Goal: Task Accomplishment & Management: Use online tool/utility

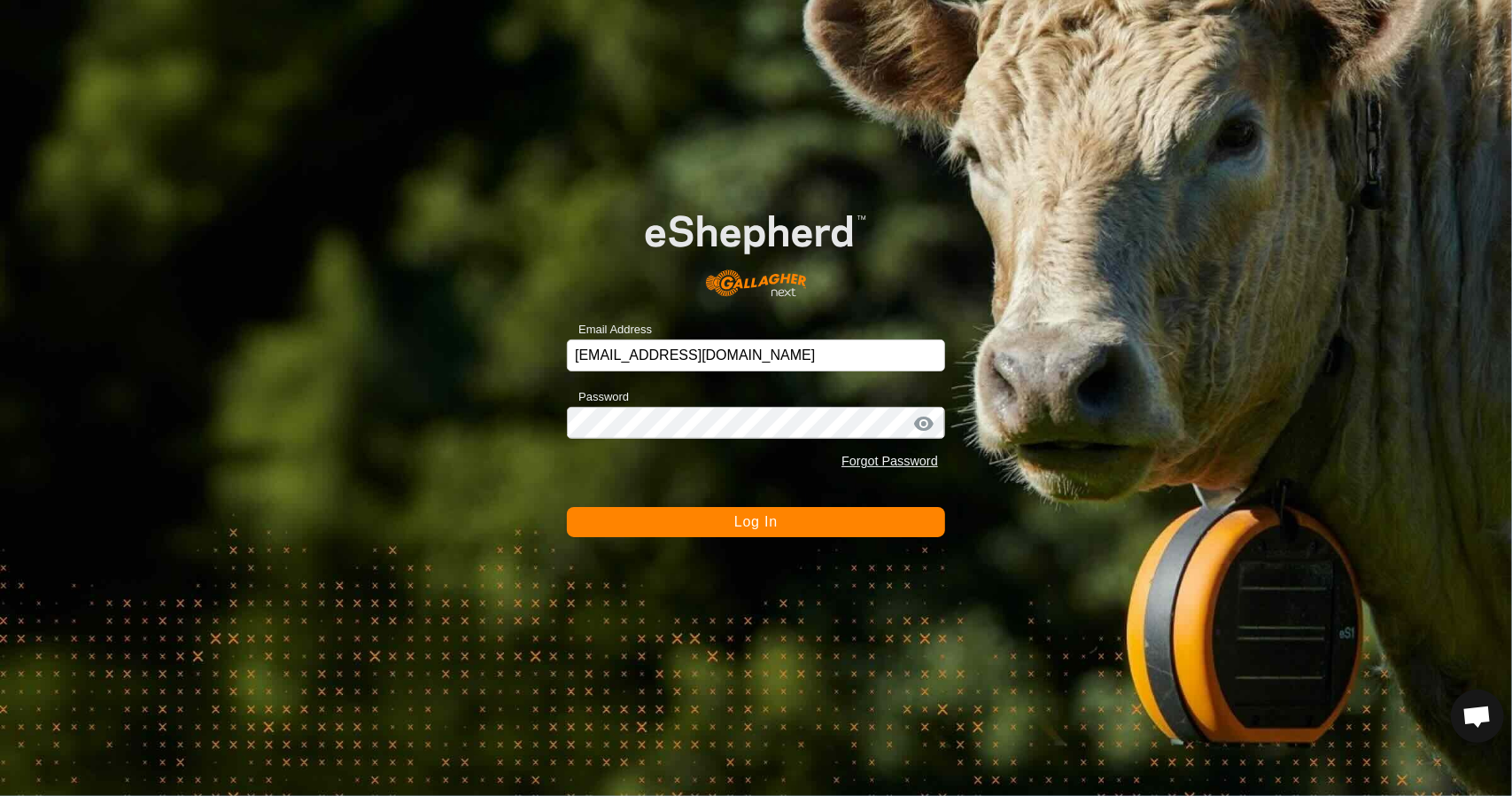
click at [843, 505] on form "Email Address meadowlynnfarms@gmail.com Password Forgot Password Log In" at bounding box center [756, 359] width 378 height 353
click at [843, 520] on button "Log In" at bounding box center [756, 522] width 378 height 30
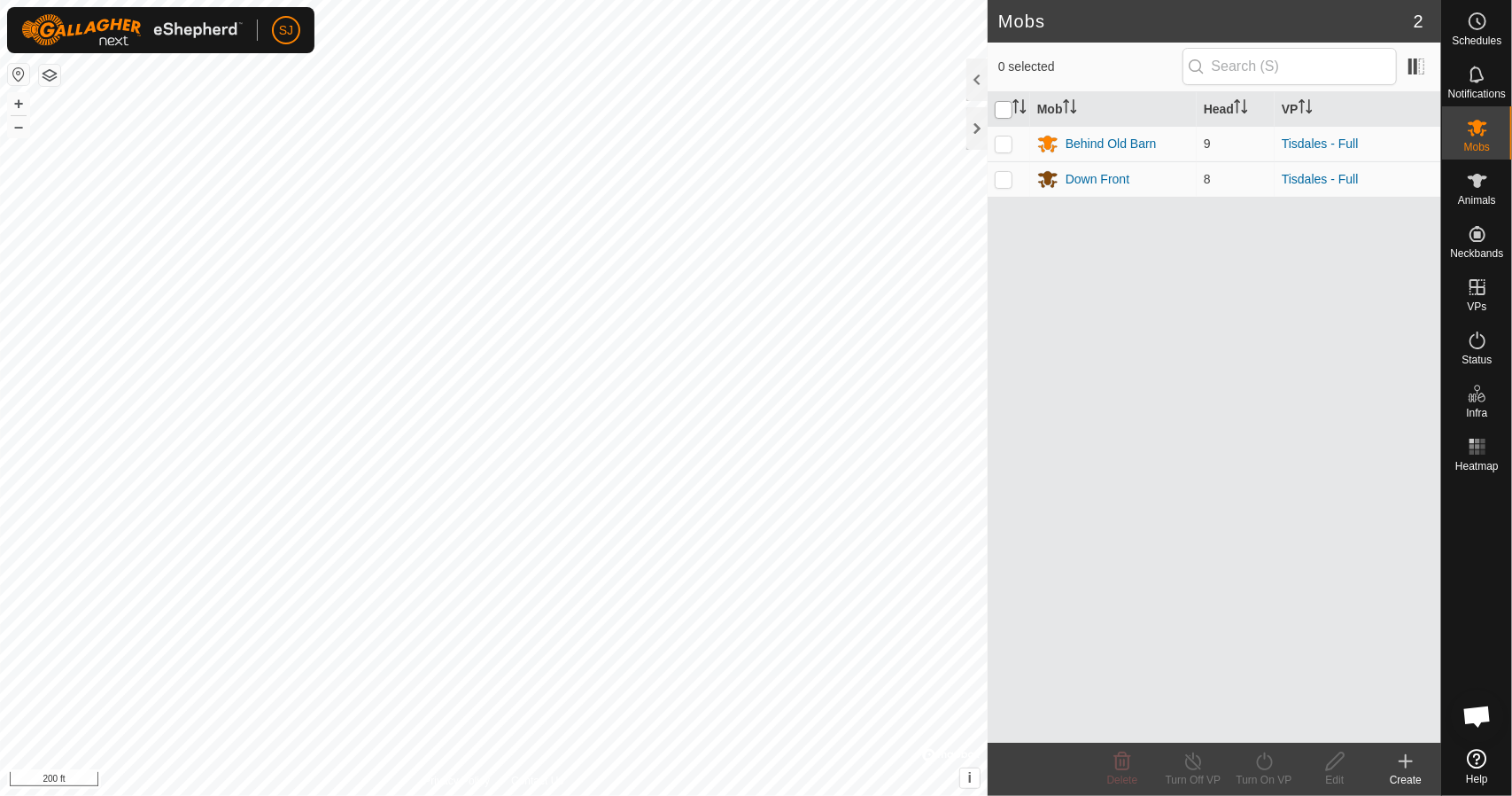
click at [1004, 107] on input "checkbox" at bounding box center [1004, 110] width 18 height 18
checkbox input "true"
click at [1263, 762] on icon at bounding box center [1264, 761] width 22 height 21
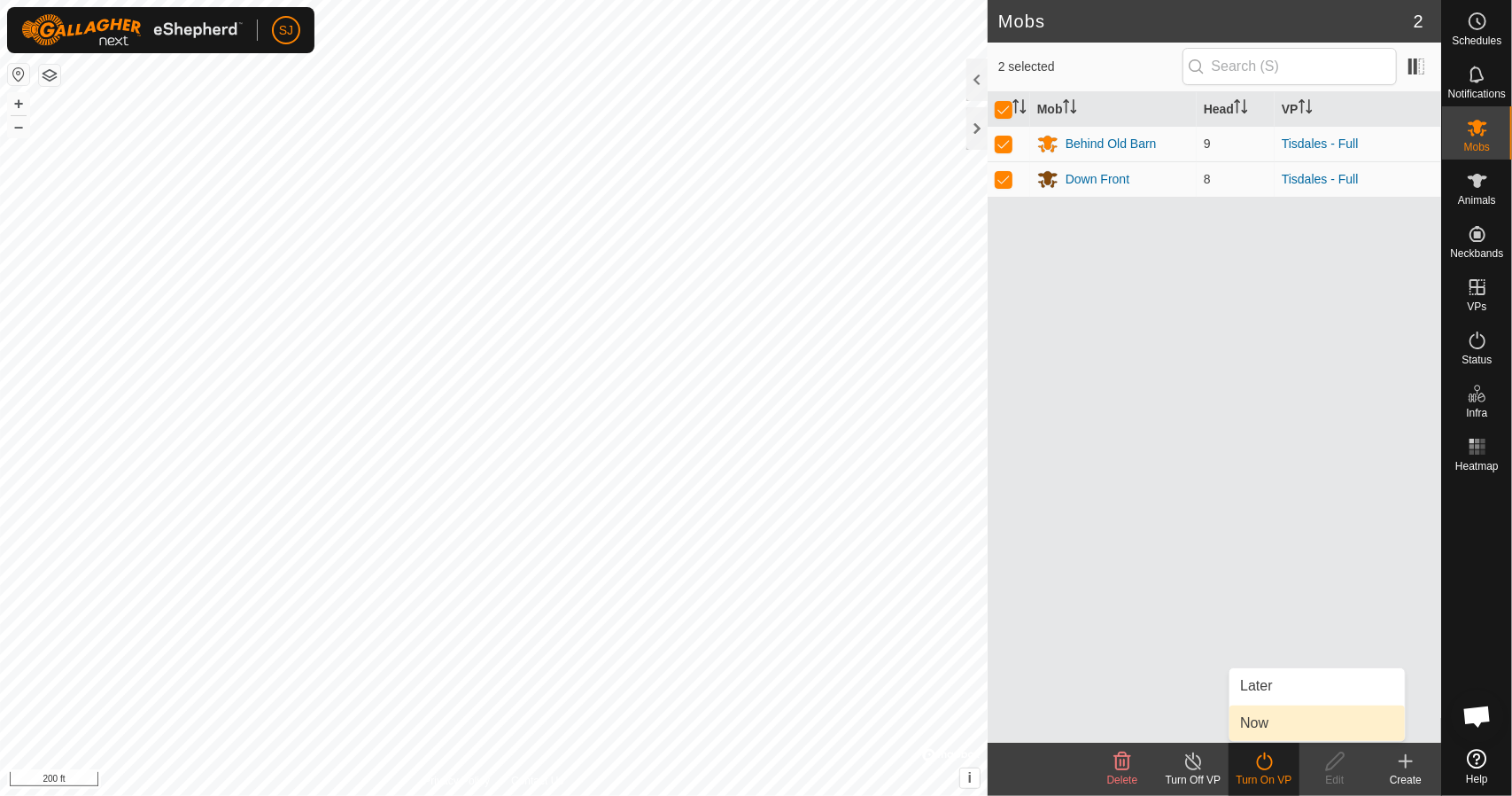
click at [1268, 720] on link "Now" at bounding box center [1316, 723] width 175 height 36
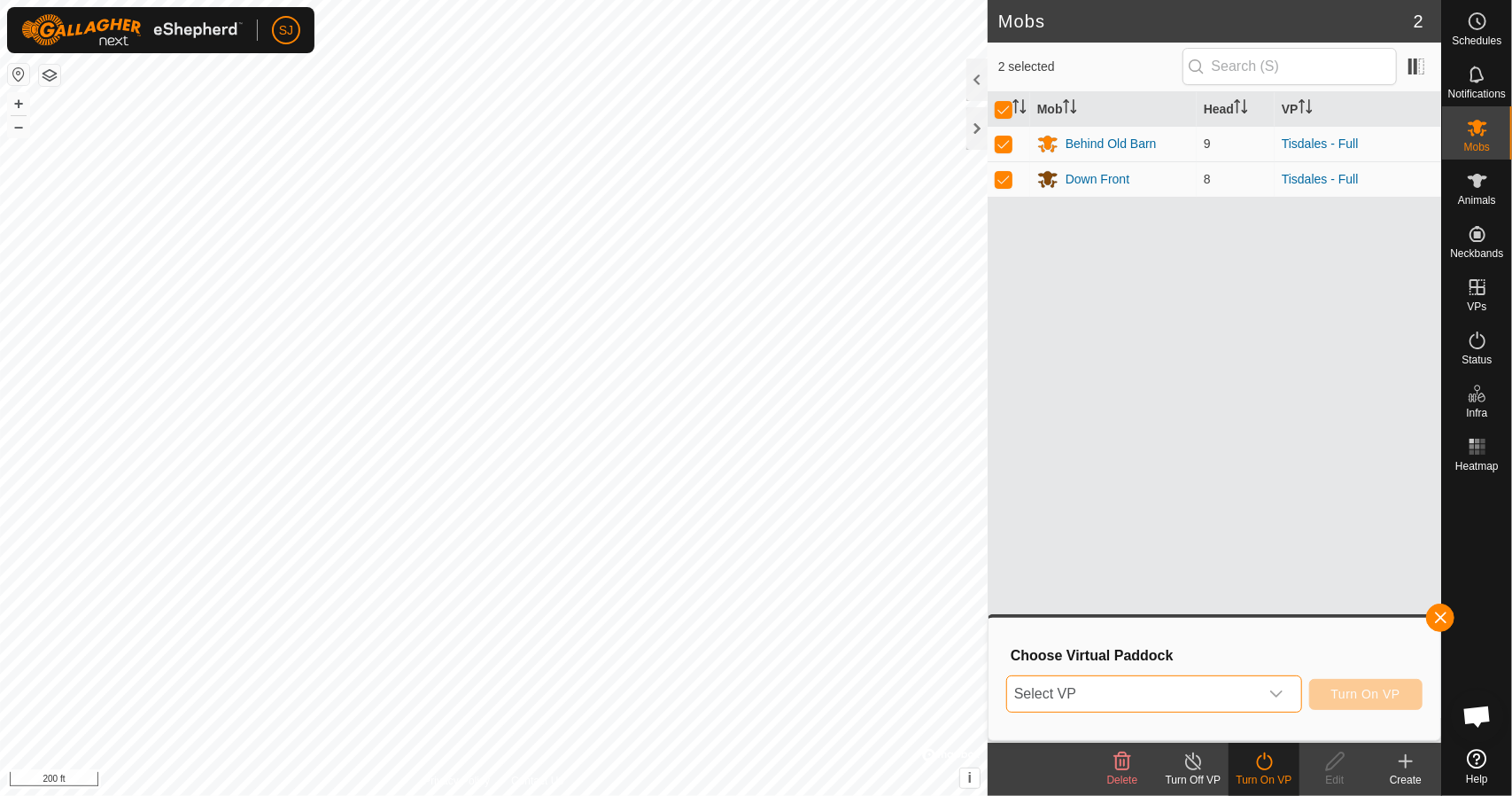
click at [1212, 698] on span "Select VP" at bounding box center [1132, 694] width 252 height 36
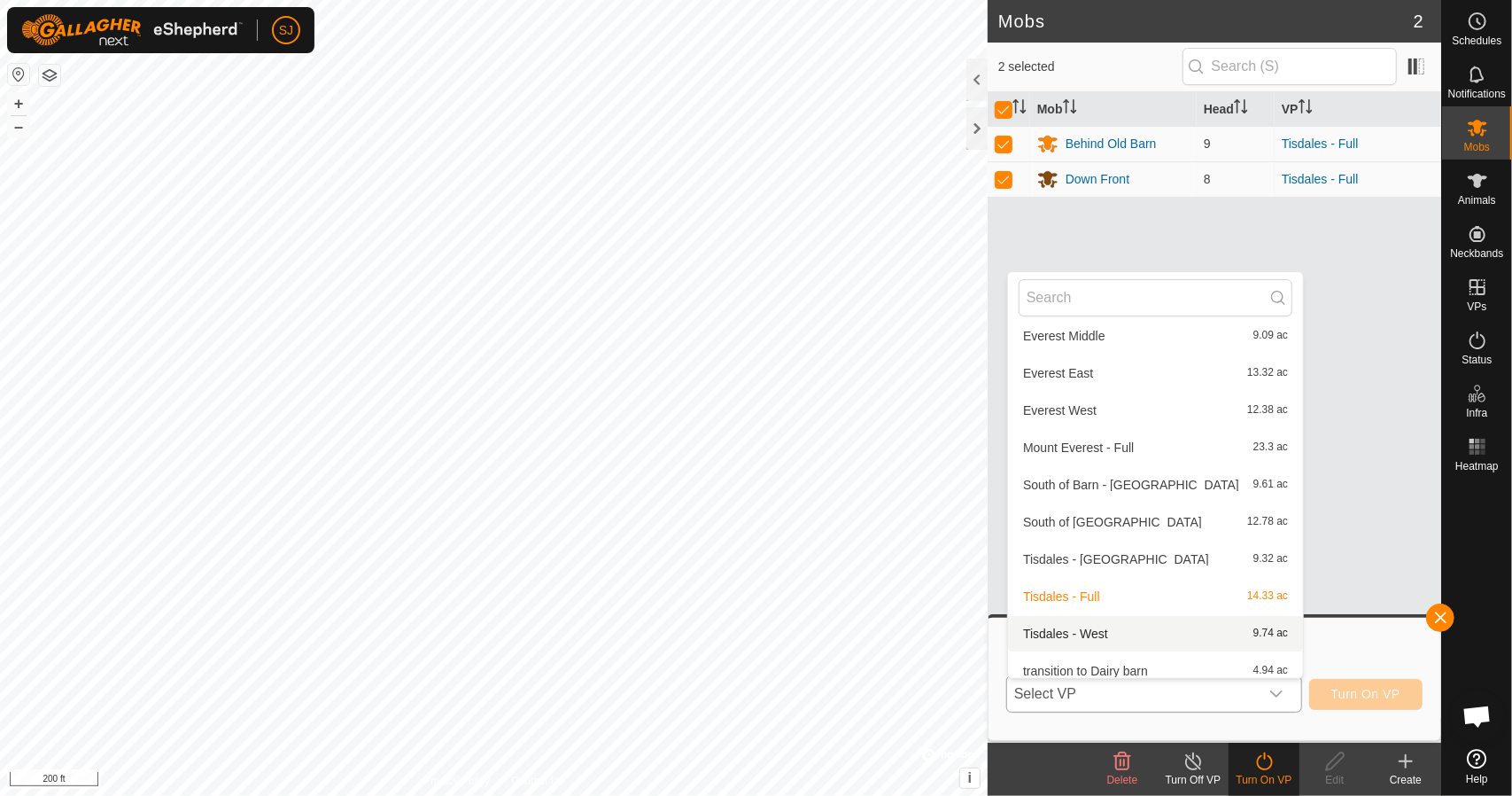
scroll to position [131, 0]
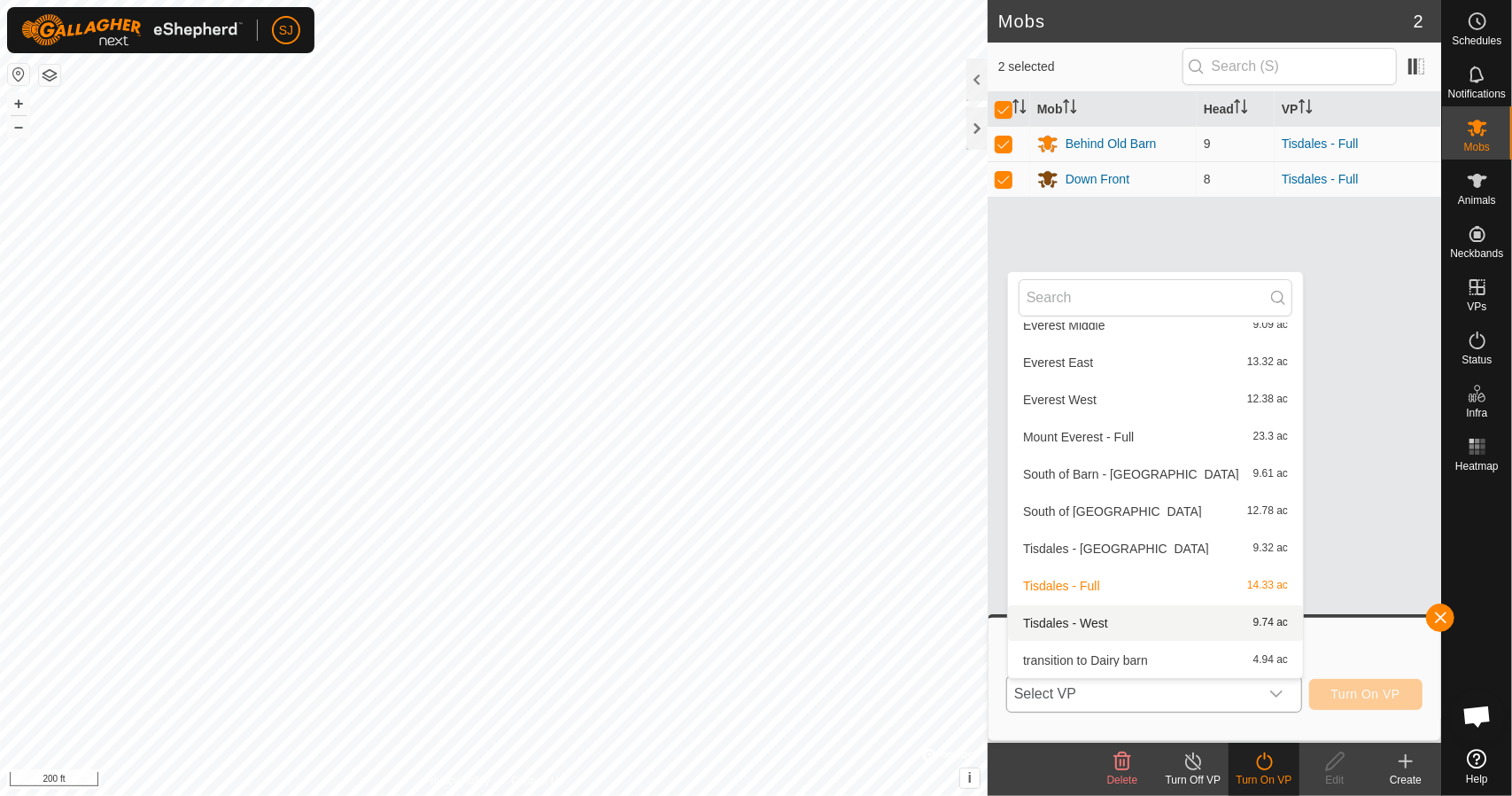
click at [1073, 624] on li "Tisdales - West 9.74 ac" at bounding box center [1156, 623] width 295 height 36
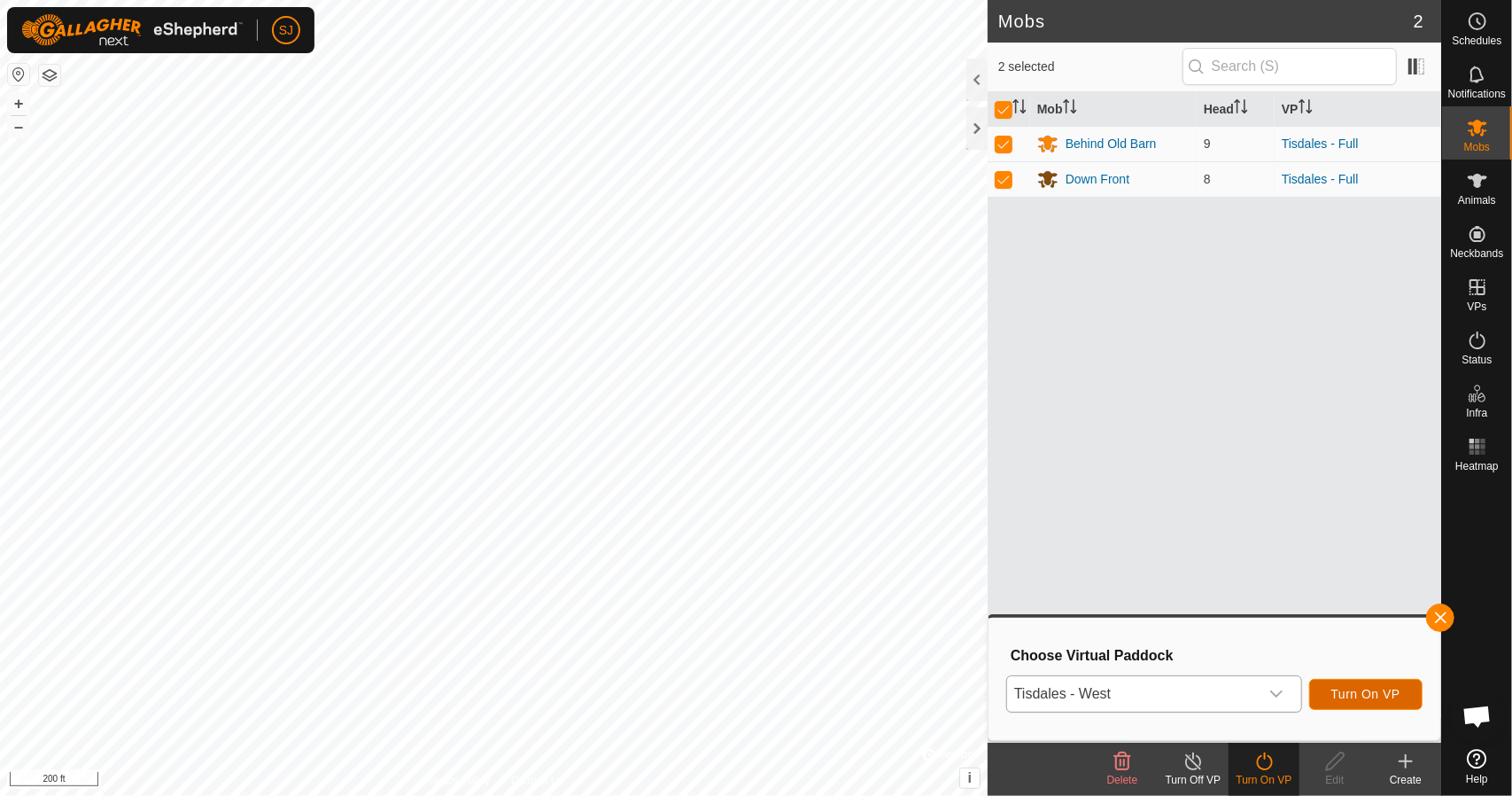
click at [1355, 697] on span "Turn On VP" at bounding box center [1365, 694] width 69 height 14
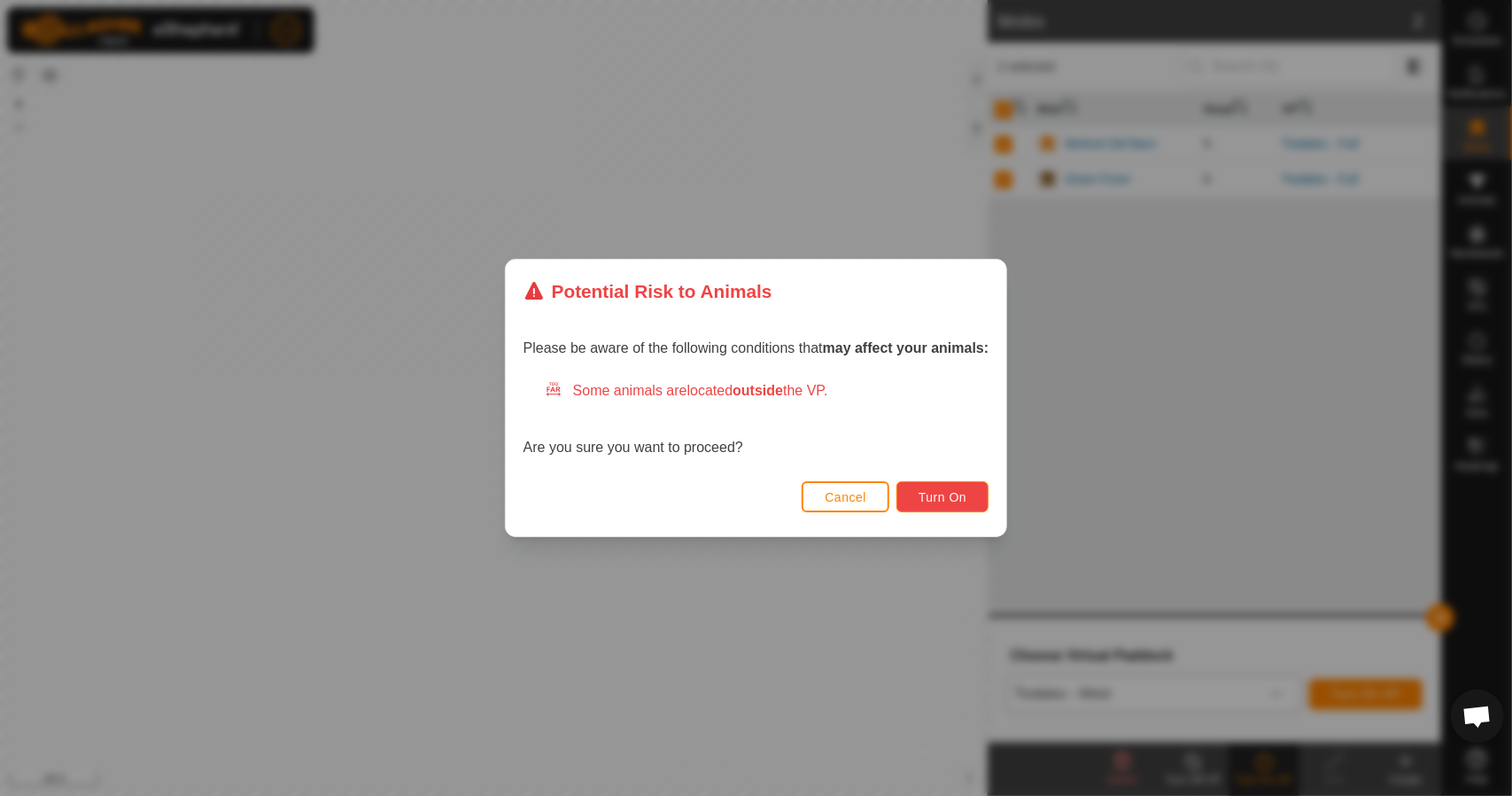
click at [948, 503] on span "Turn On" at bounding box center [942, 497] width 48 height 14
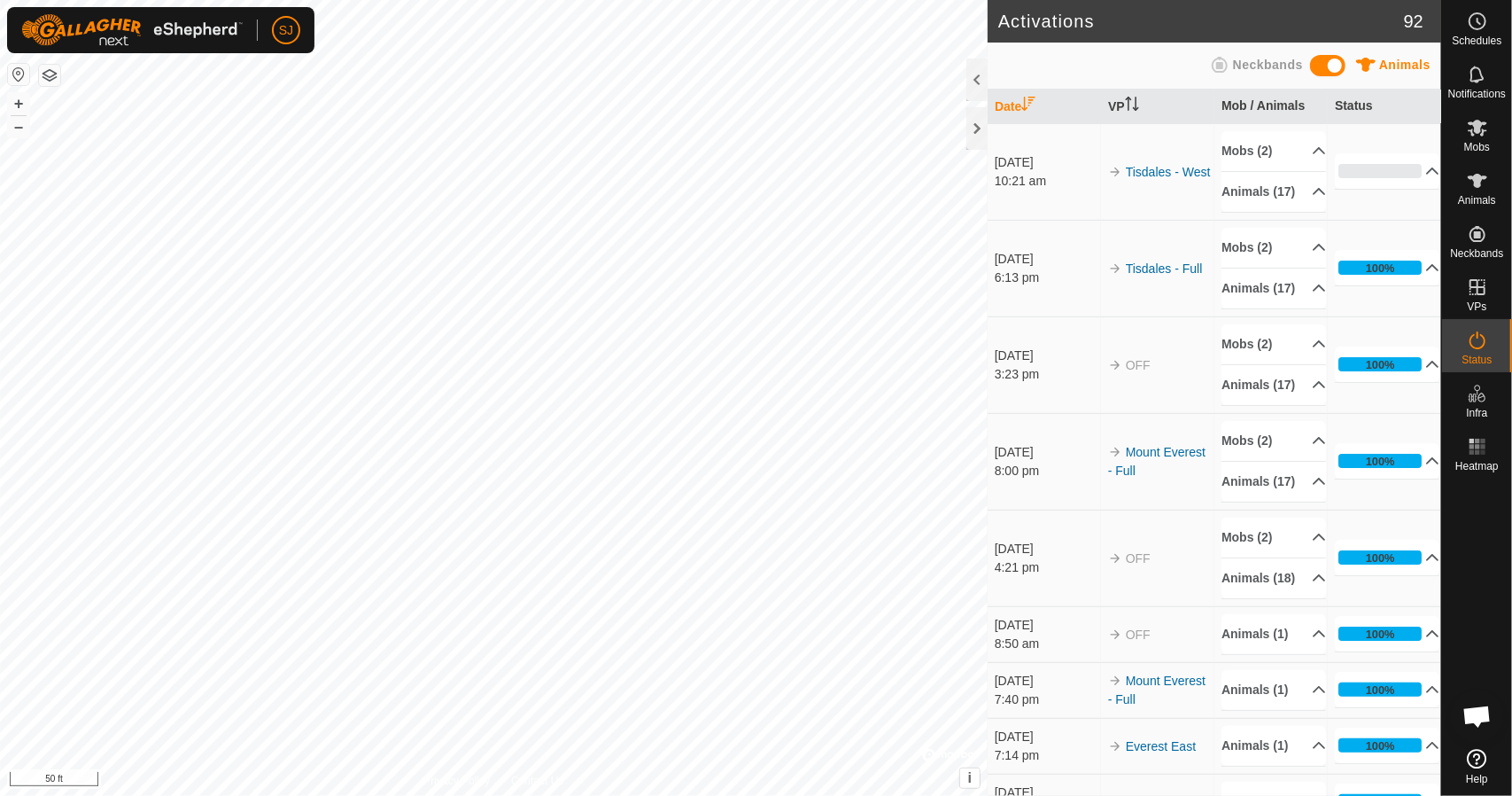
click at [911, 392] on div "SJ Schedules Notifications Mobs Animals Neckbands VPs Status Infra Heatmap Help…" at bounding box center [756, 398] width 1512 height 796
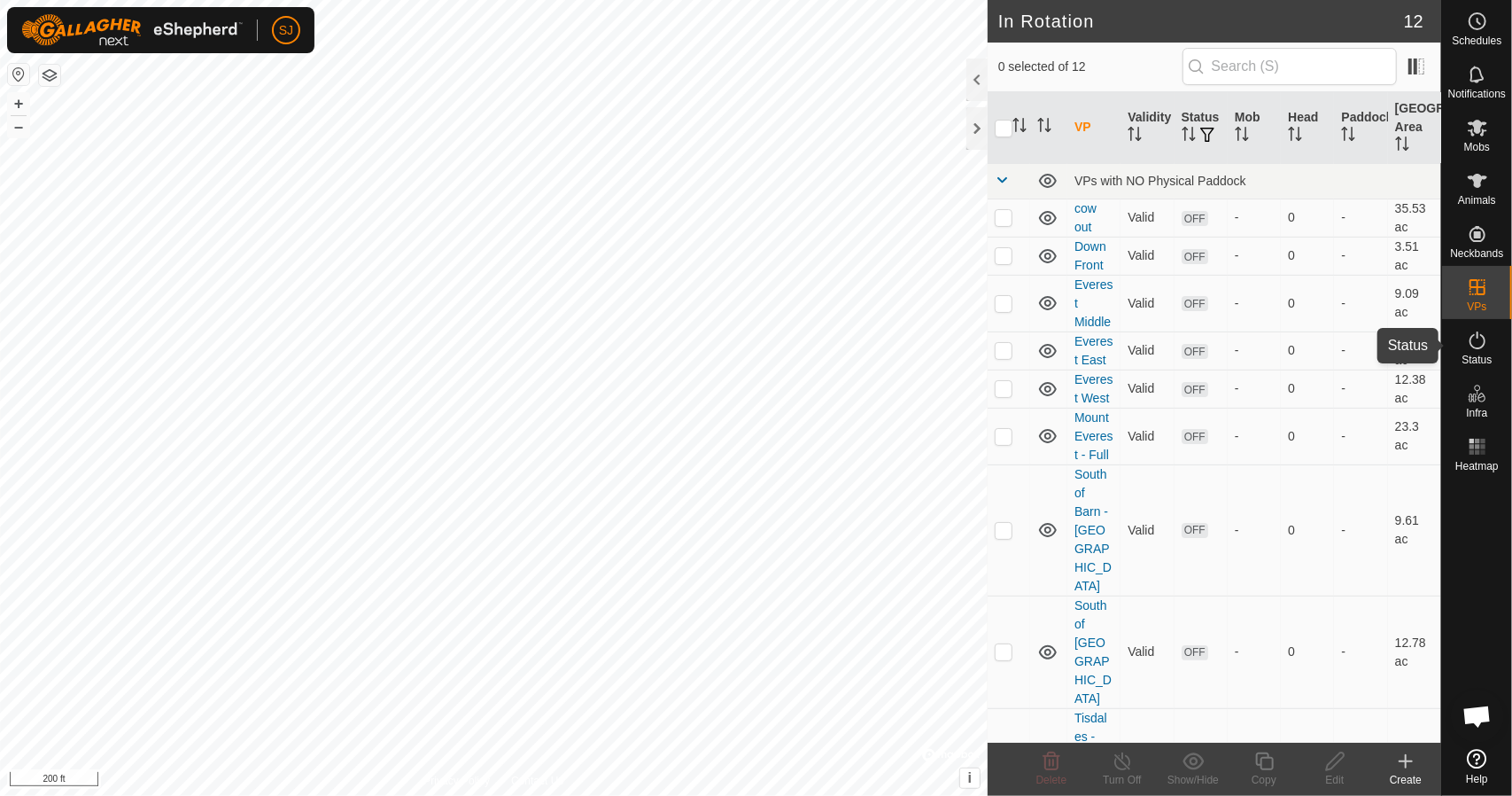
click at [1477, 342] on icon at bounding box center [1477, 341] width 21 height 21
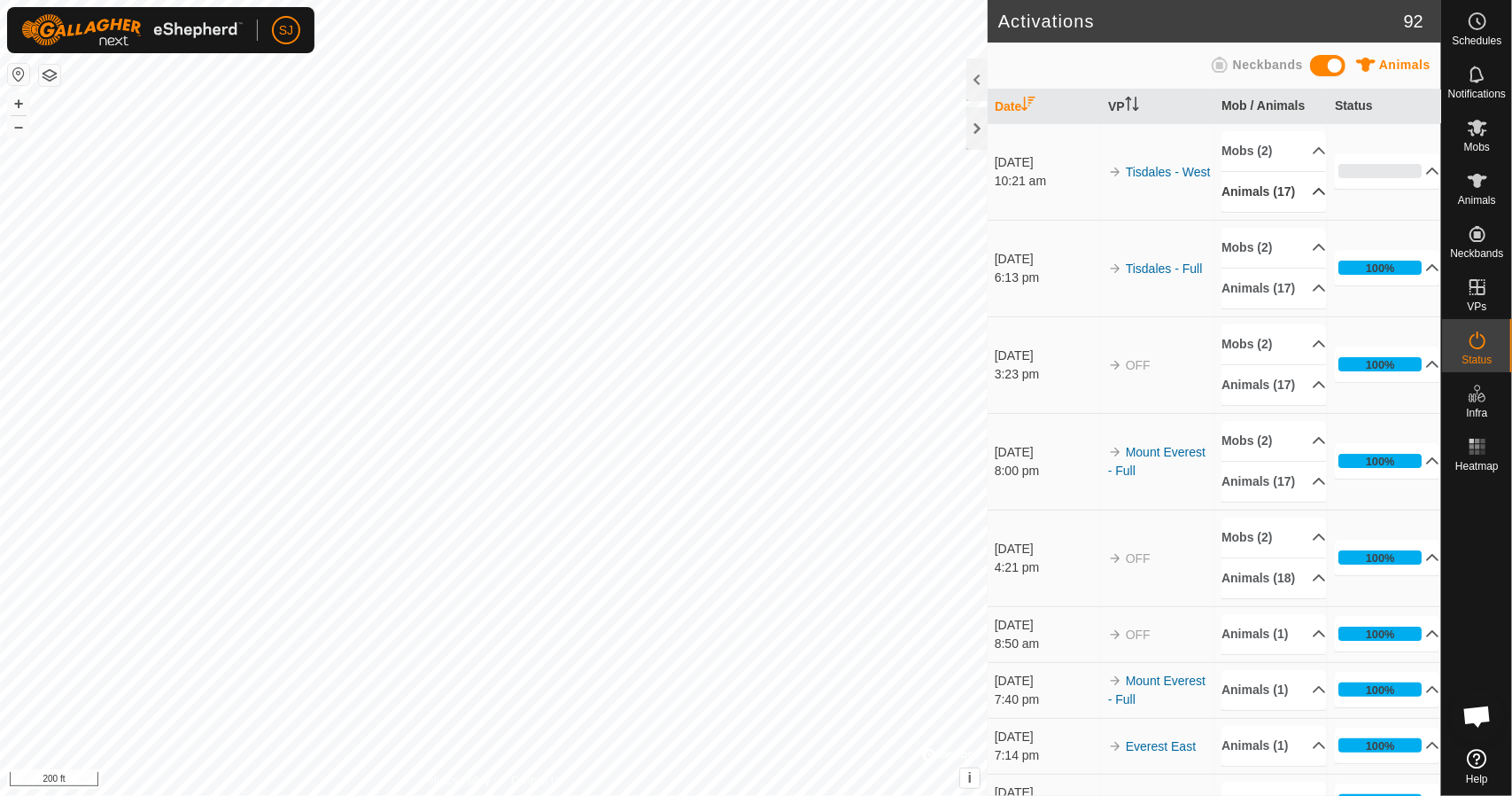
click at [1298, 205] on p-accordion-header "Animals (17)" at bounding box center [1274, 191] width 105 height 40
click at [1292, 201] on p-accordion-header "Animals (17)" at bounding box center [1274, 191] width 105 height 40
